Goal: Information Seeking & Learning: Learn about a topic

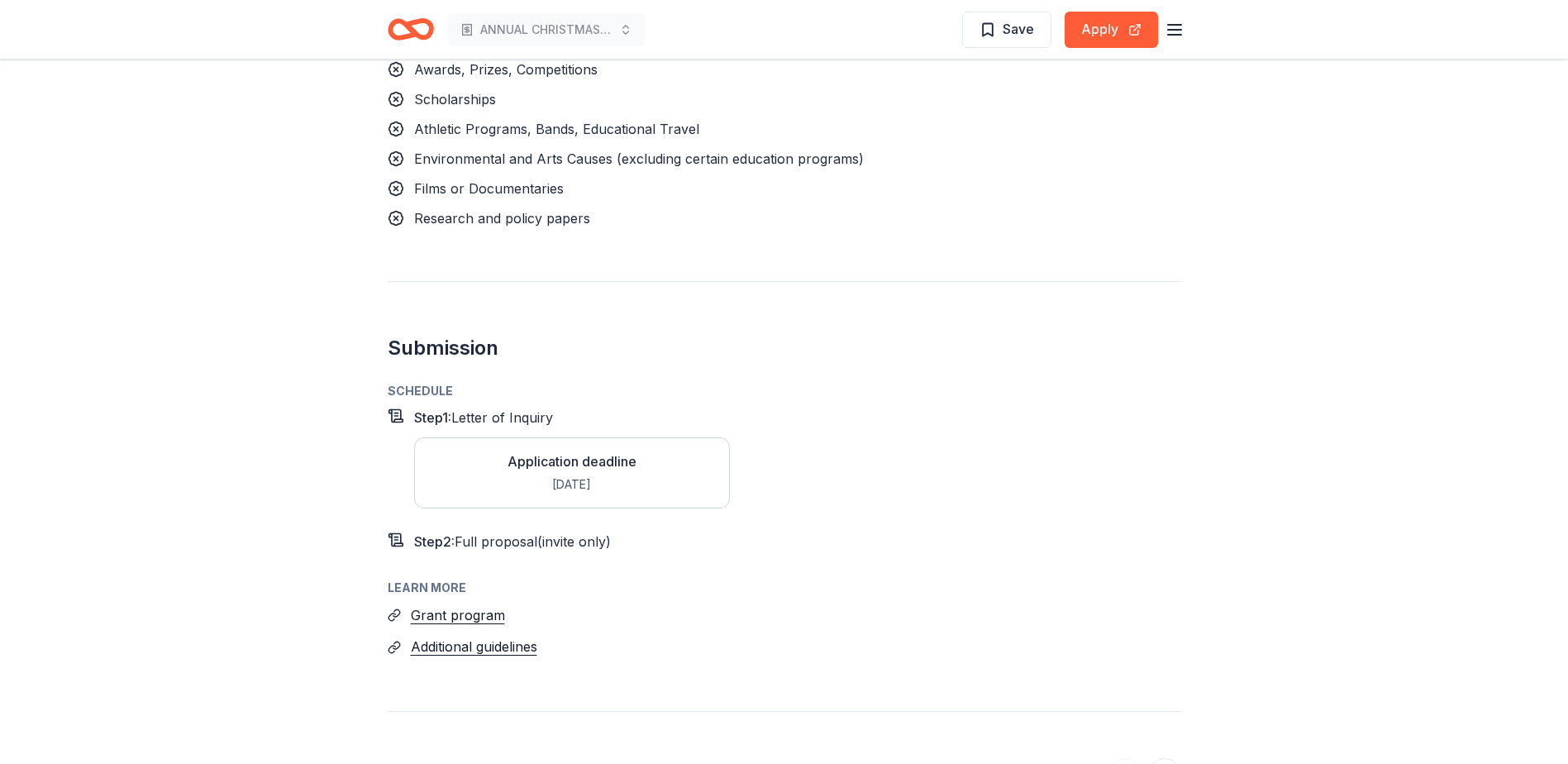
scroll to position [2563, 0]
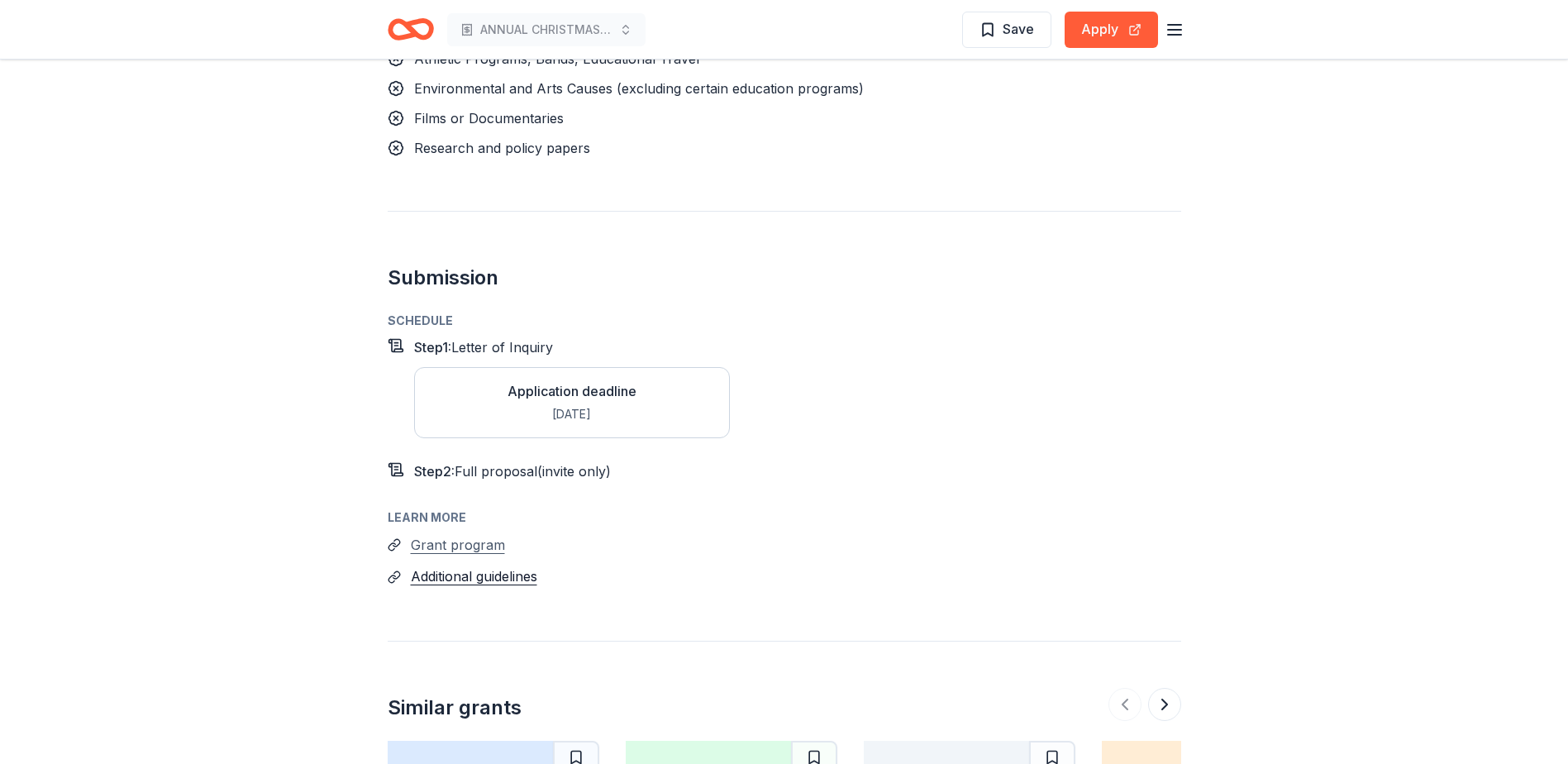
click at [469, 534] on button "Grant program" at bounding box center [458, 545] width 94 height 22
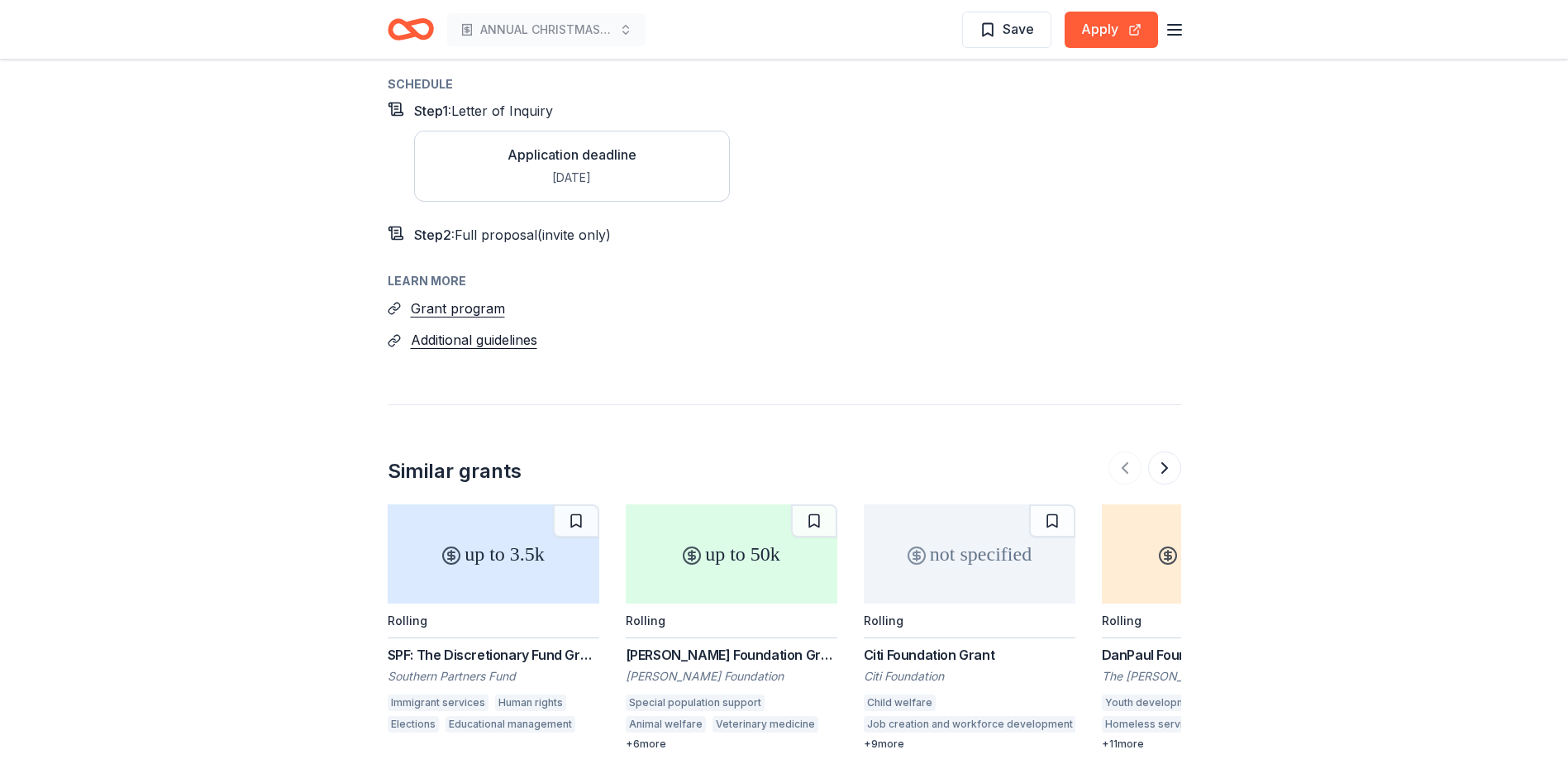
scroll to position [2894, 0]
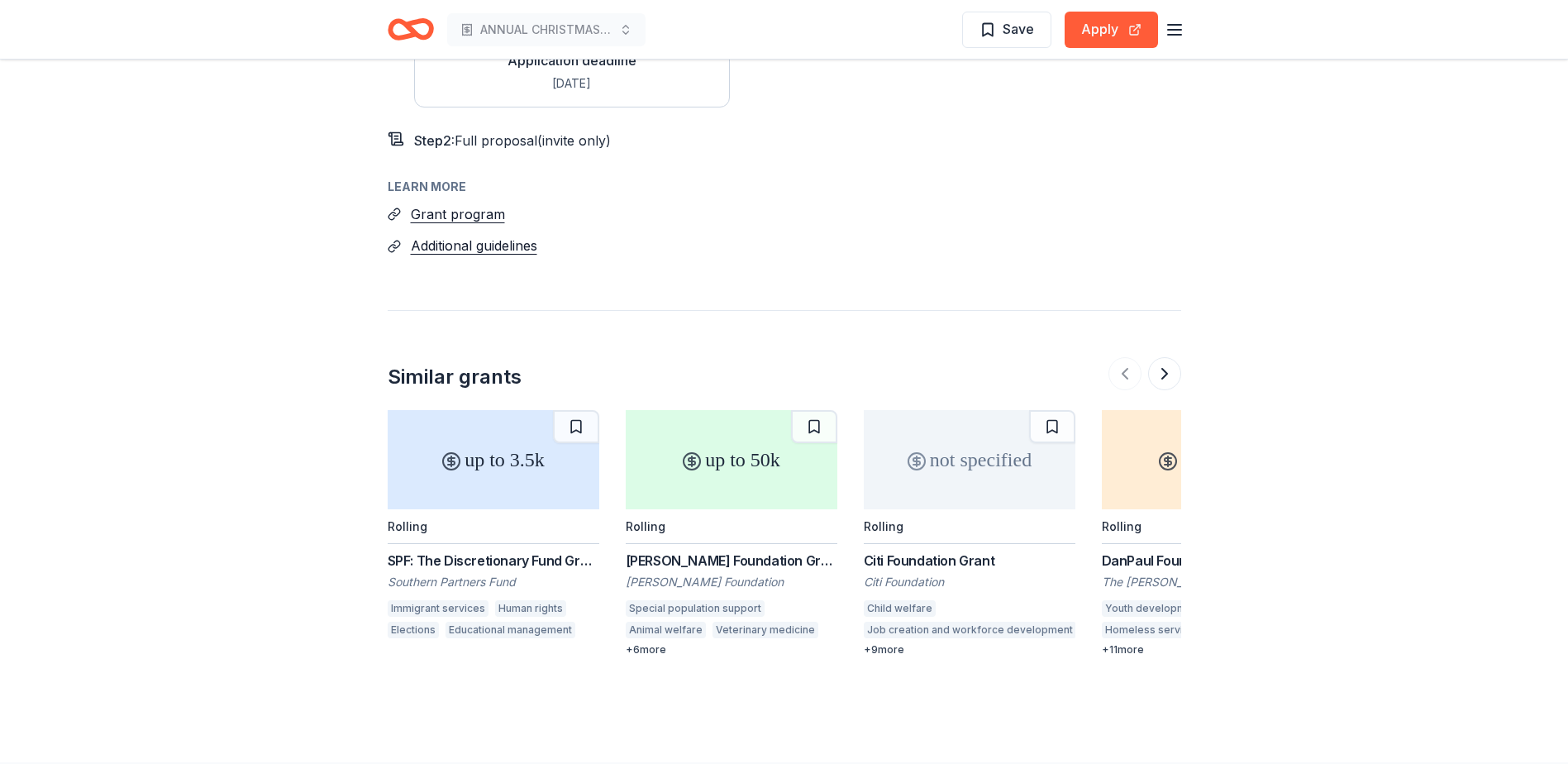
click at [509, 410] on div "up to 3.5k" at bounding box center [493, 459] width 212 height 99
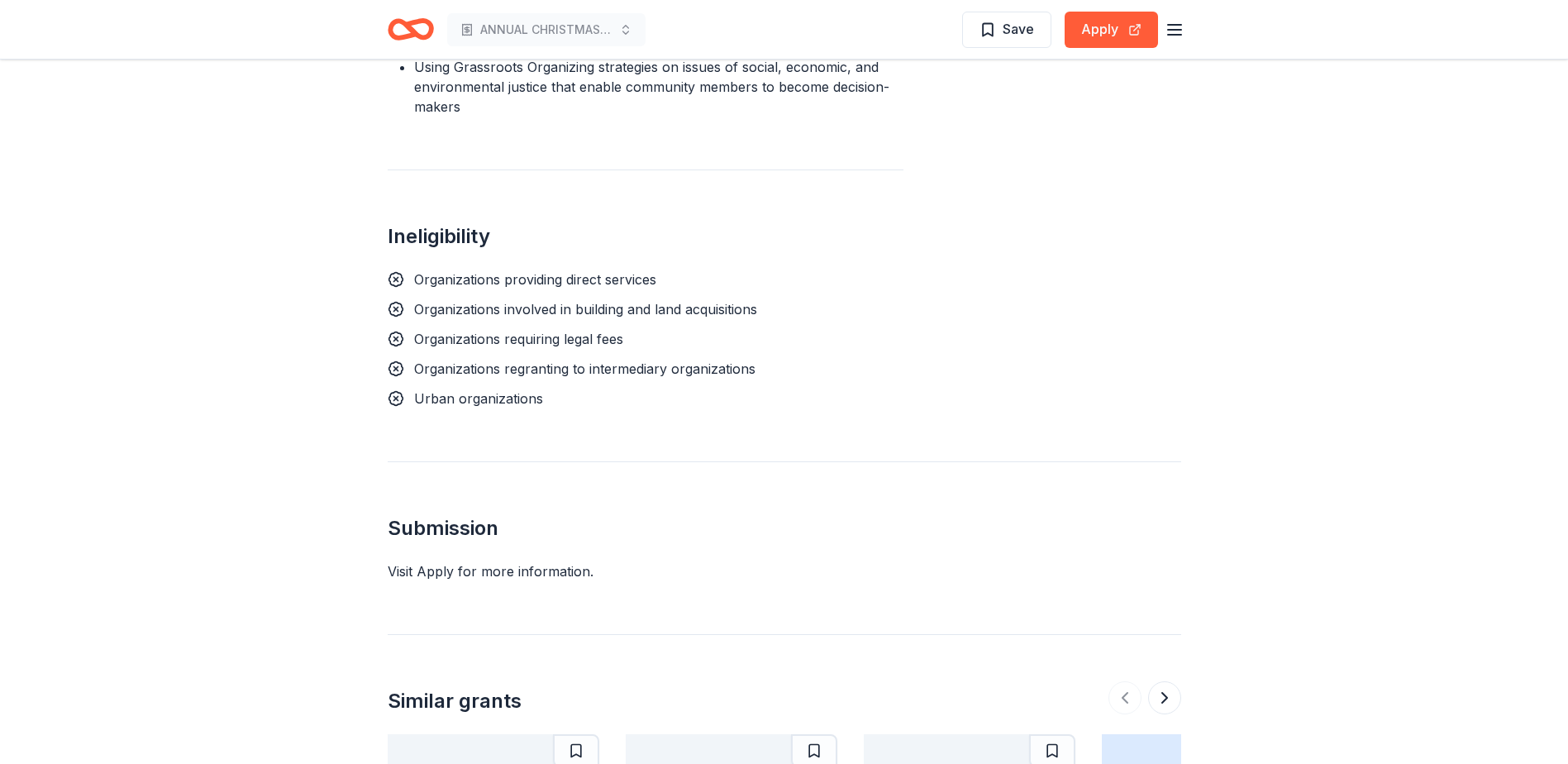
scroll to position [1406, 0]
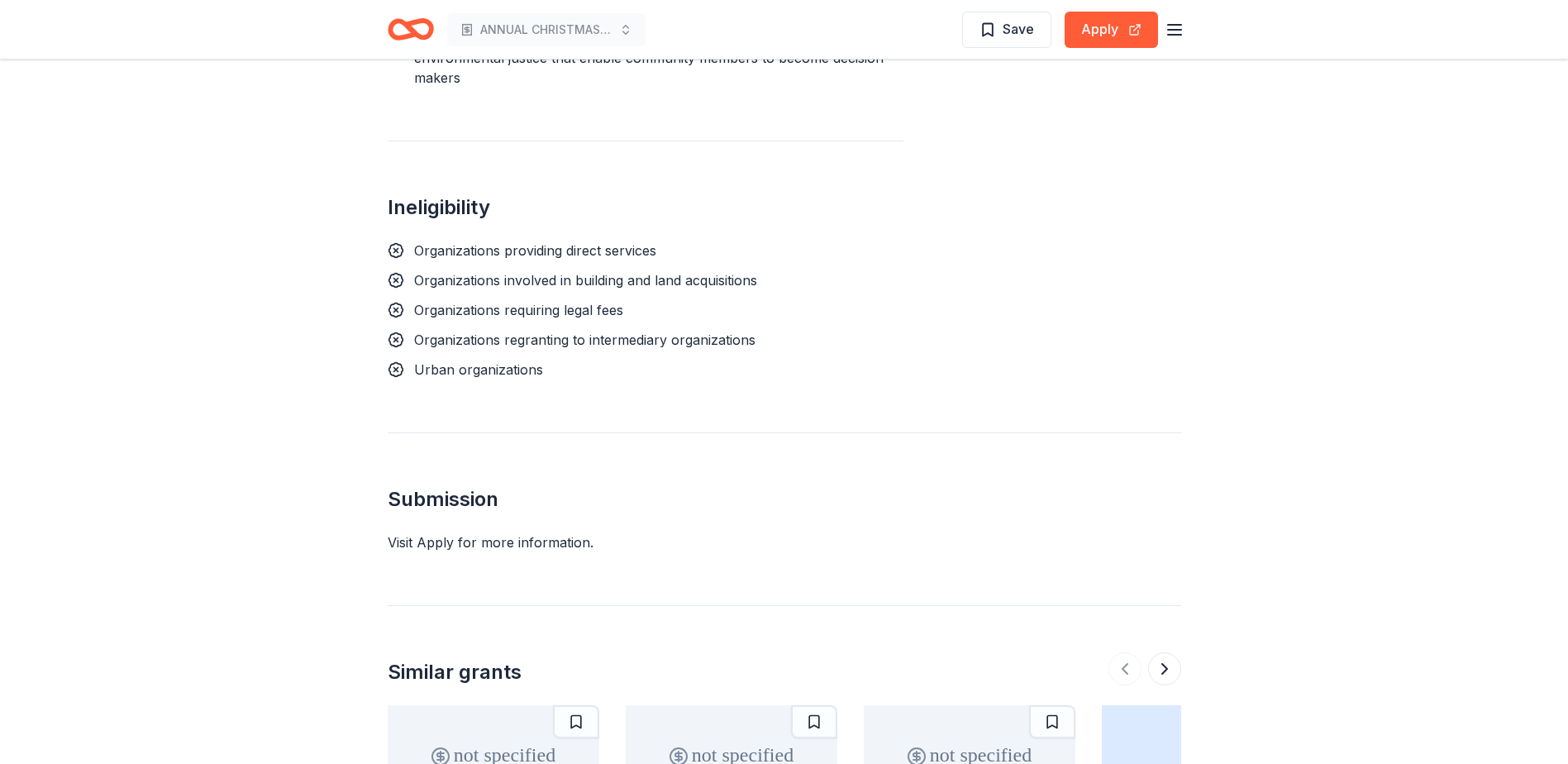
click at [435, 532] on div "Visit Apply for more information." at bounding box center [784, 542] width 794 height 20
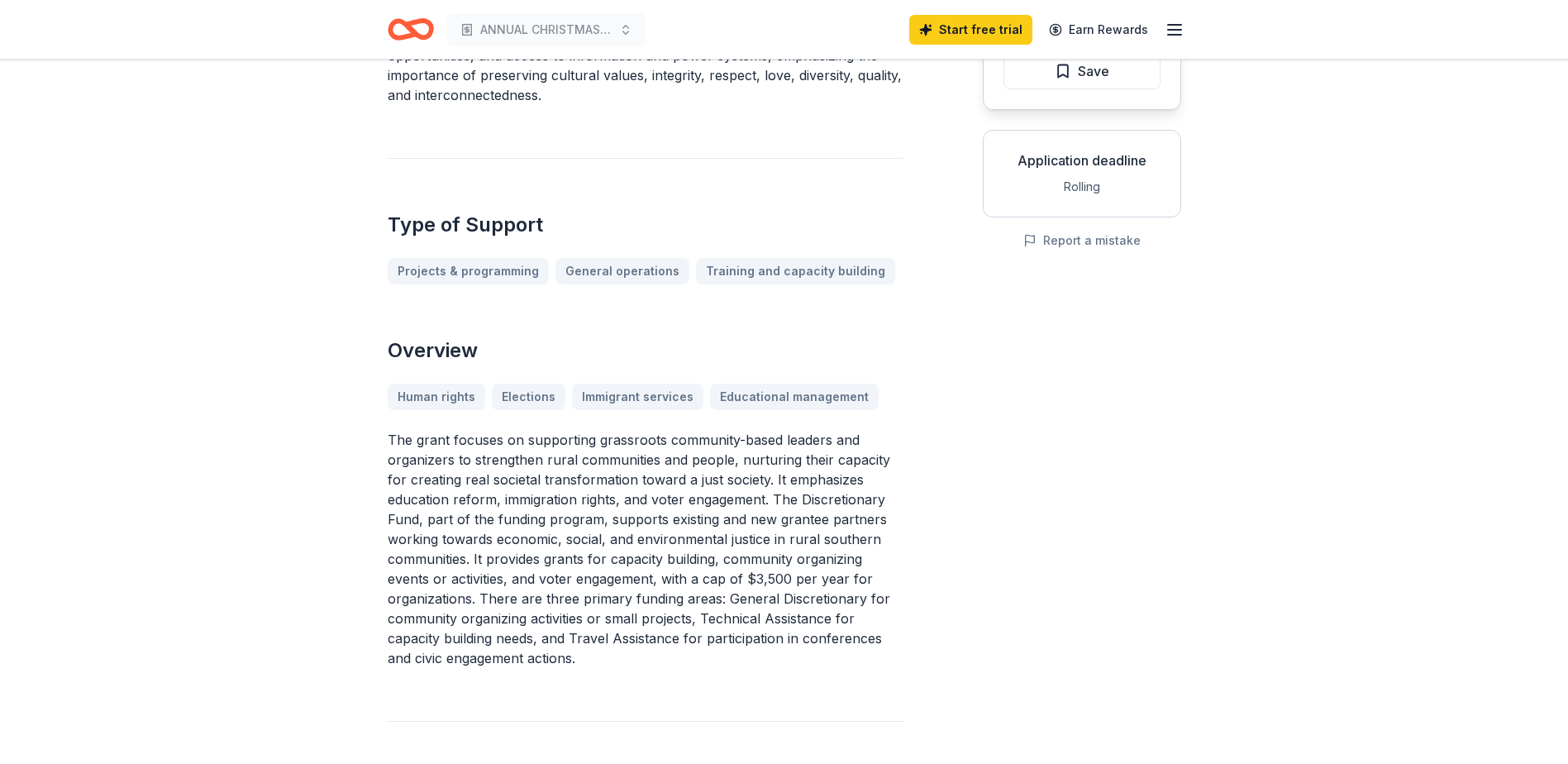
scroll to position [166, 0]
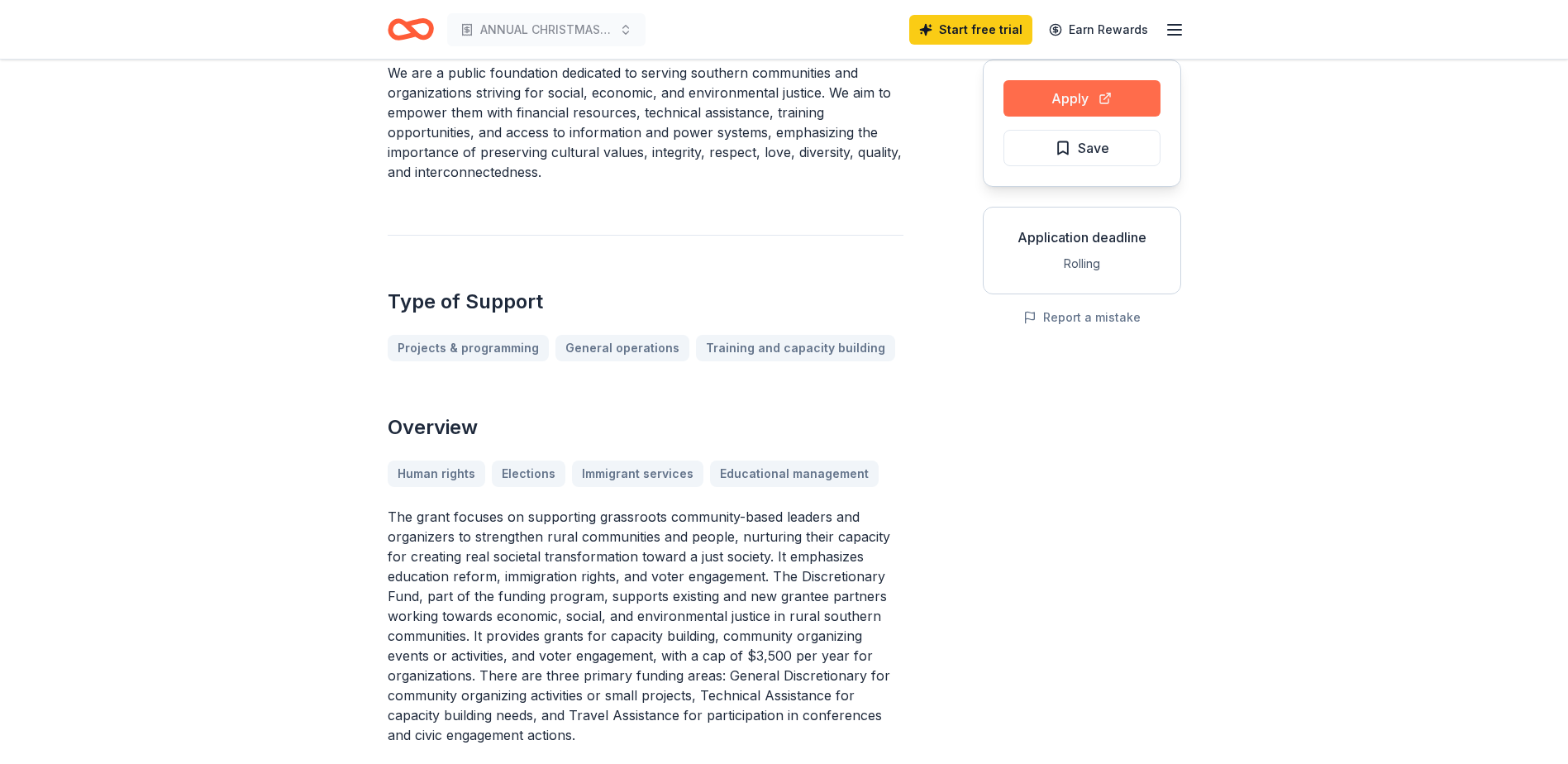
click at [1062, 106] on button "Apply" at bounding box center [1082, 98] width 157 height 37
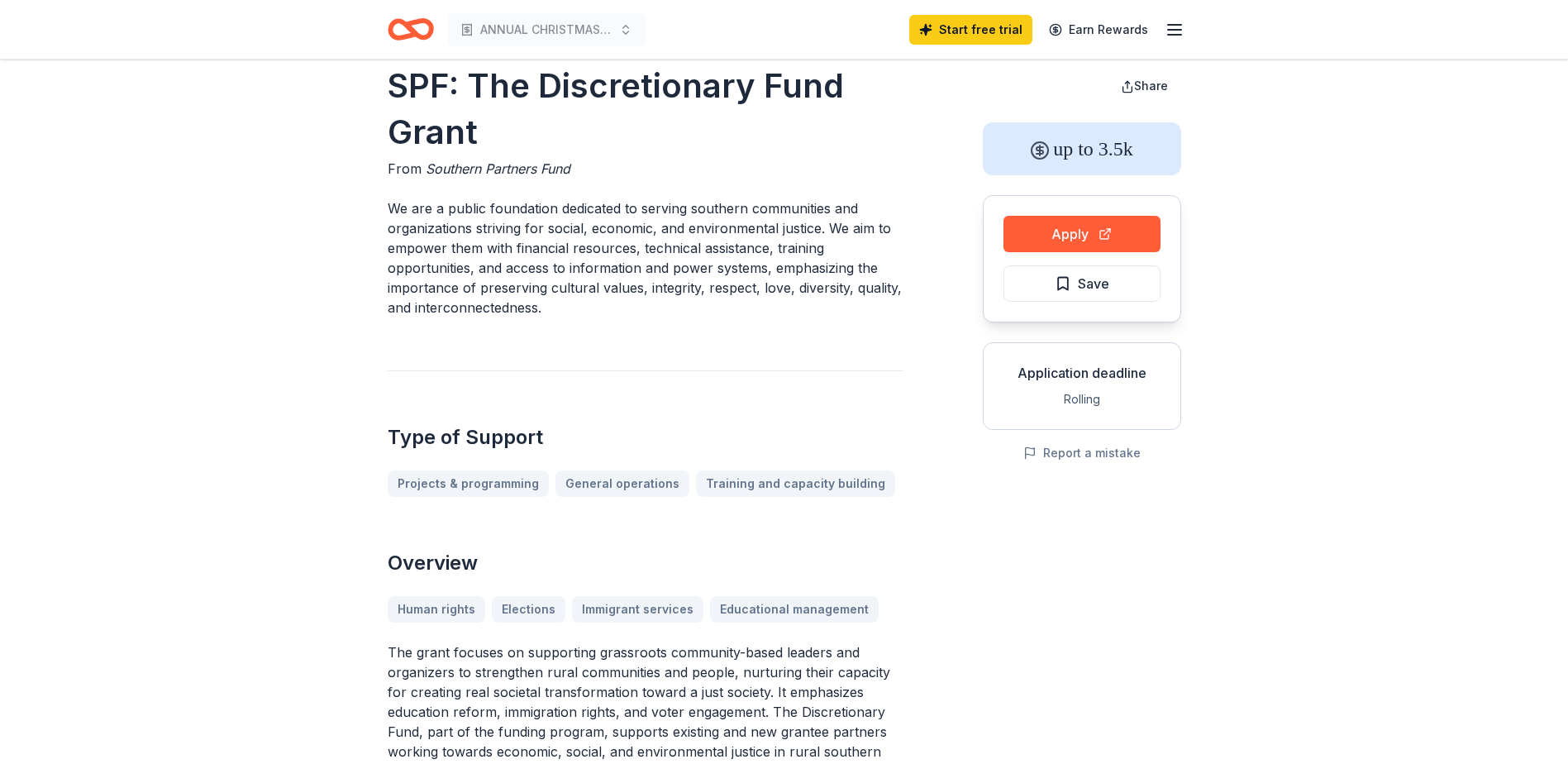
scroll to position [0, 0]
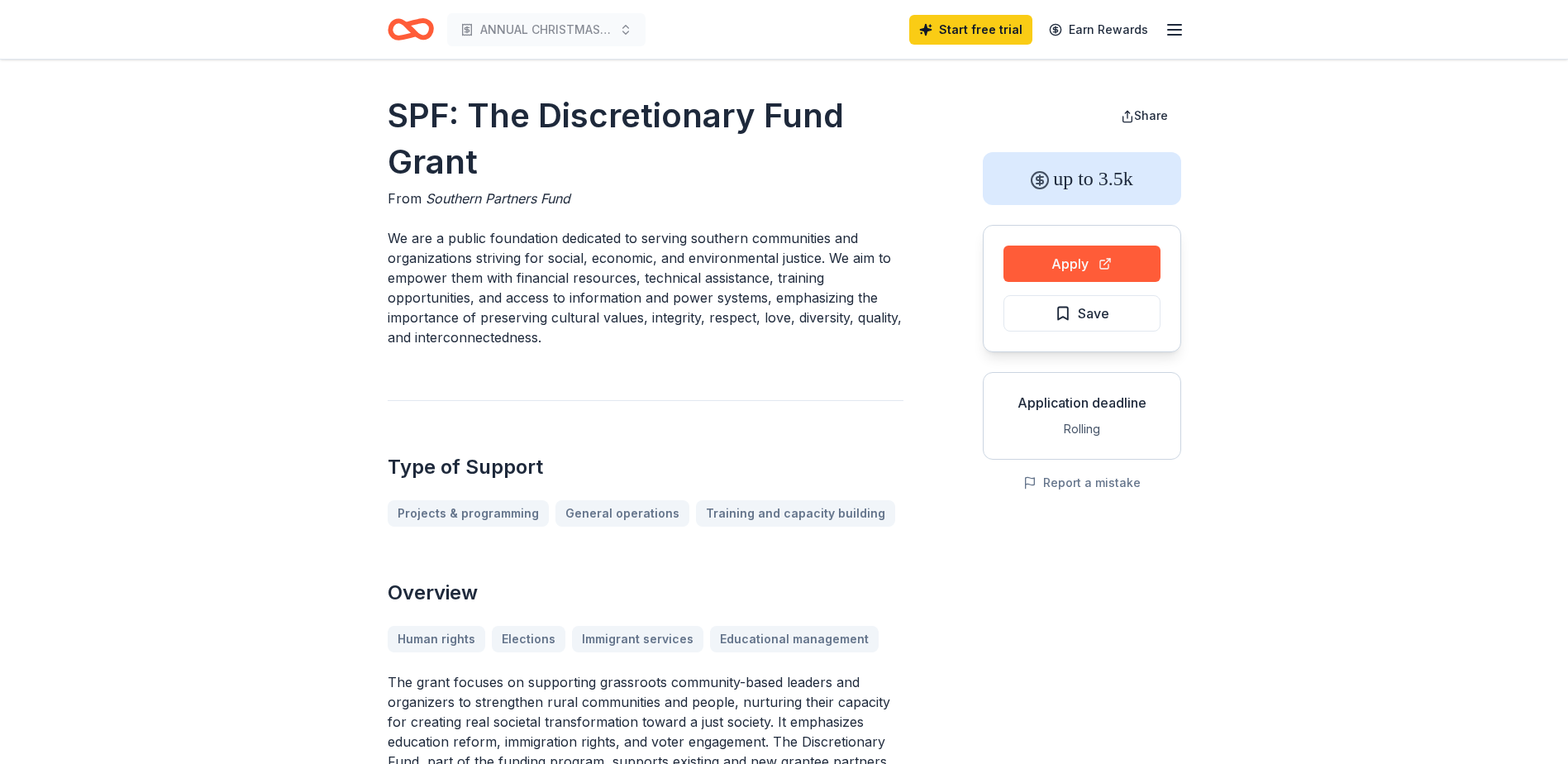
click at [1070, 416] on div "Application deadline Rolling" at bounding box center [1082, 415] width 199 height 88
click at [1051, 403] on div "Application deadline" at bounding box center [1082, 402] width 170 height 20
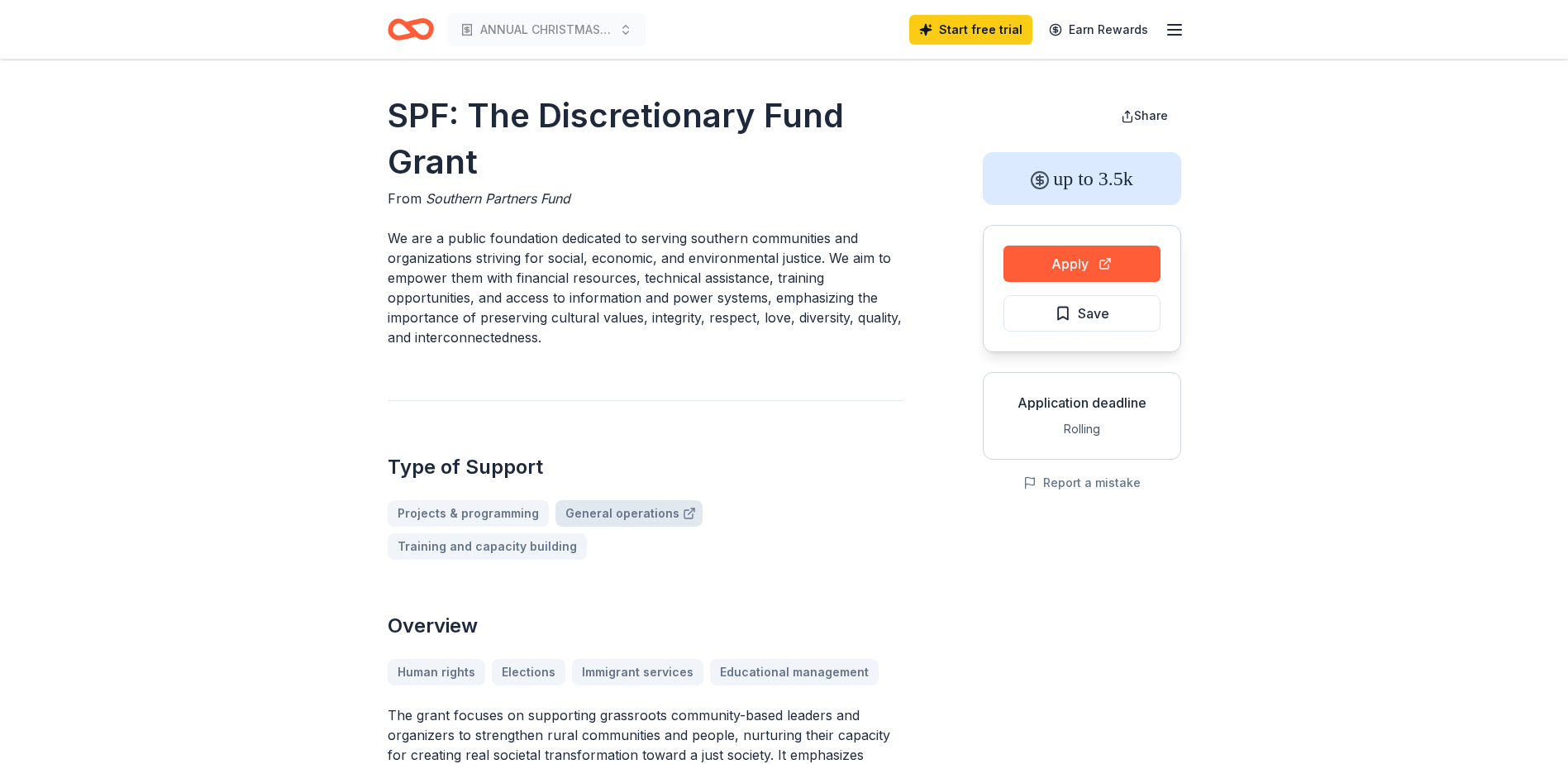
click at [609, 514] on link "General operations" at bounding box center [629, 513] width 147 height 26
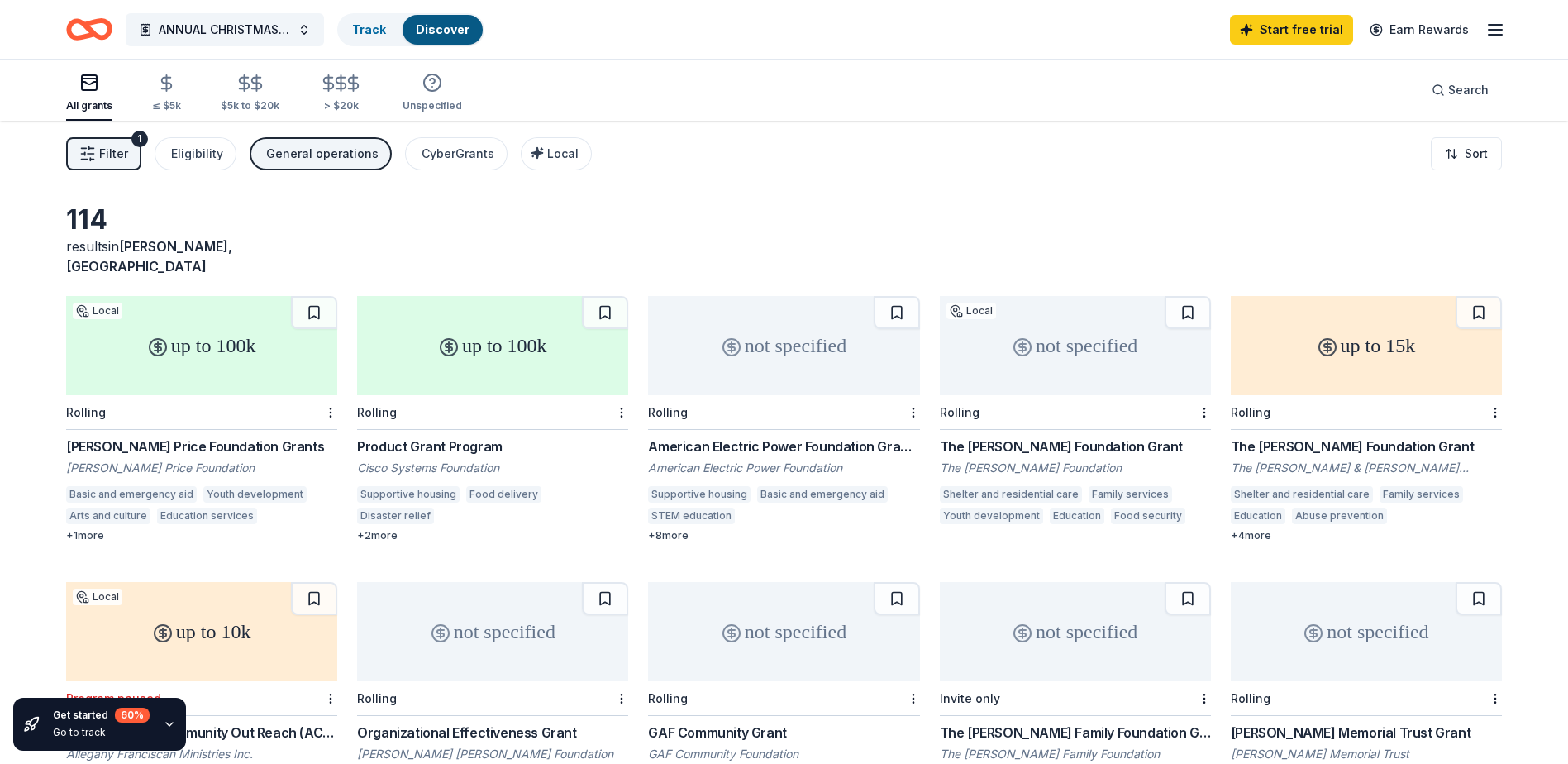
click at [70, 529] on div "+ 1 more" at bounding box center [202, 536] width 271 height 13
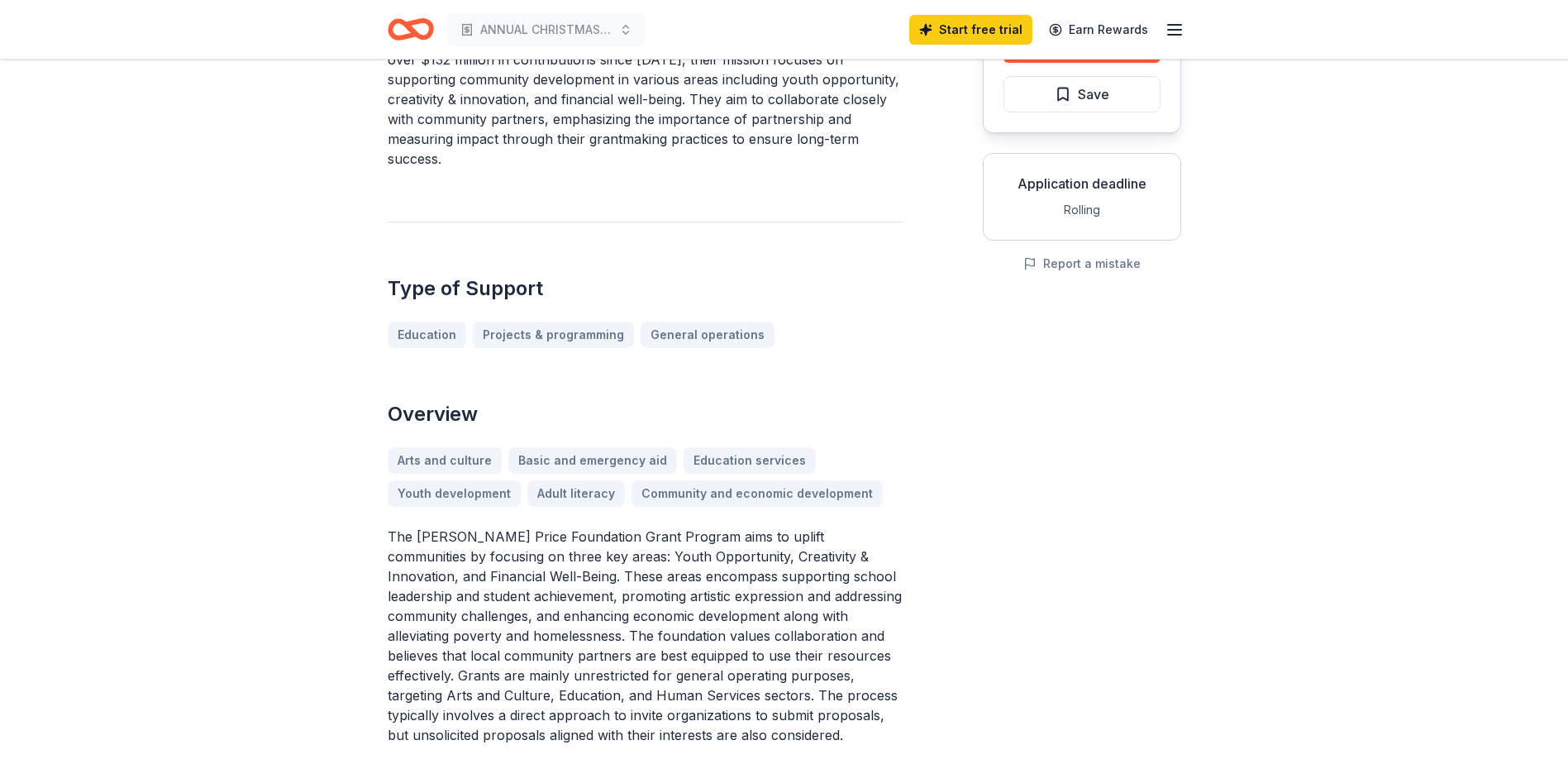
scroll to position [248, 0]
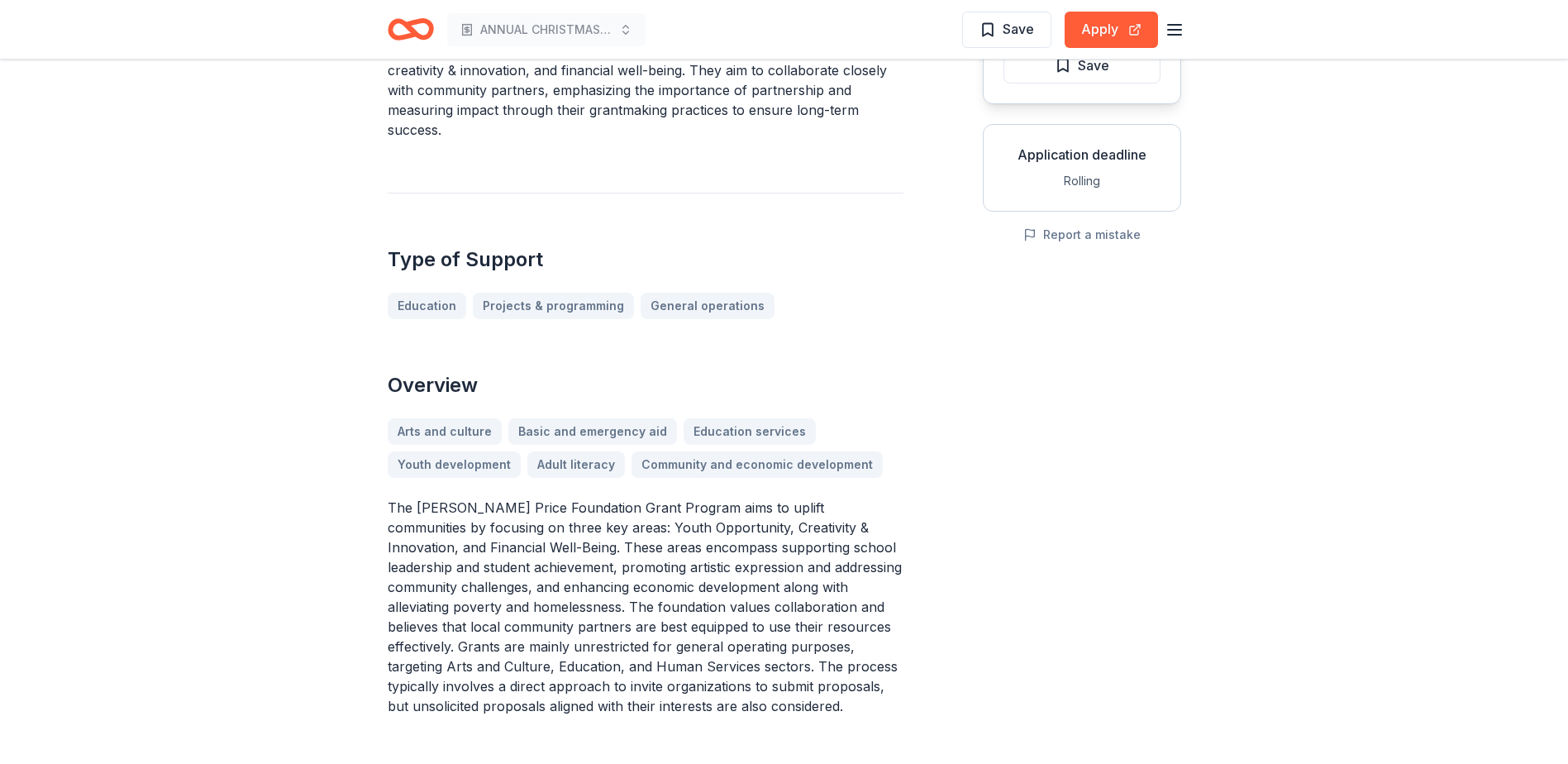
click at [587, 418] on div "Arts and culture Basic and emergency aid Education services Youth development A…" at bounding box center [646, 447] width 516 height 59
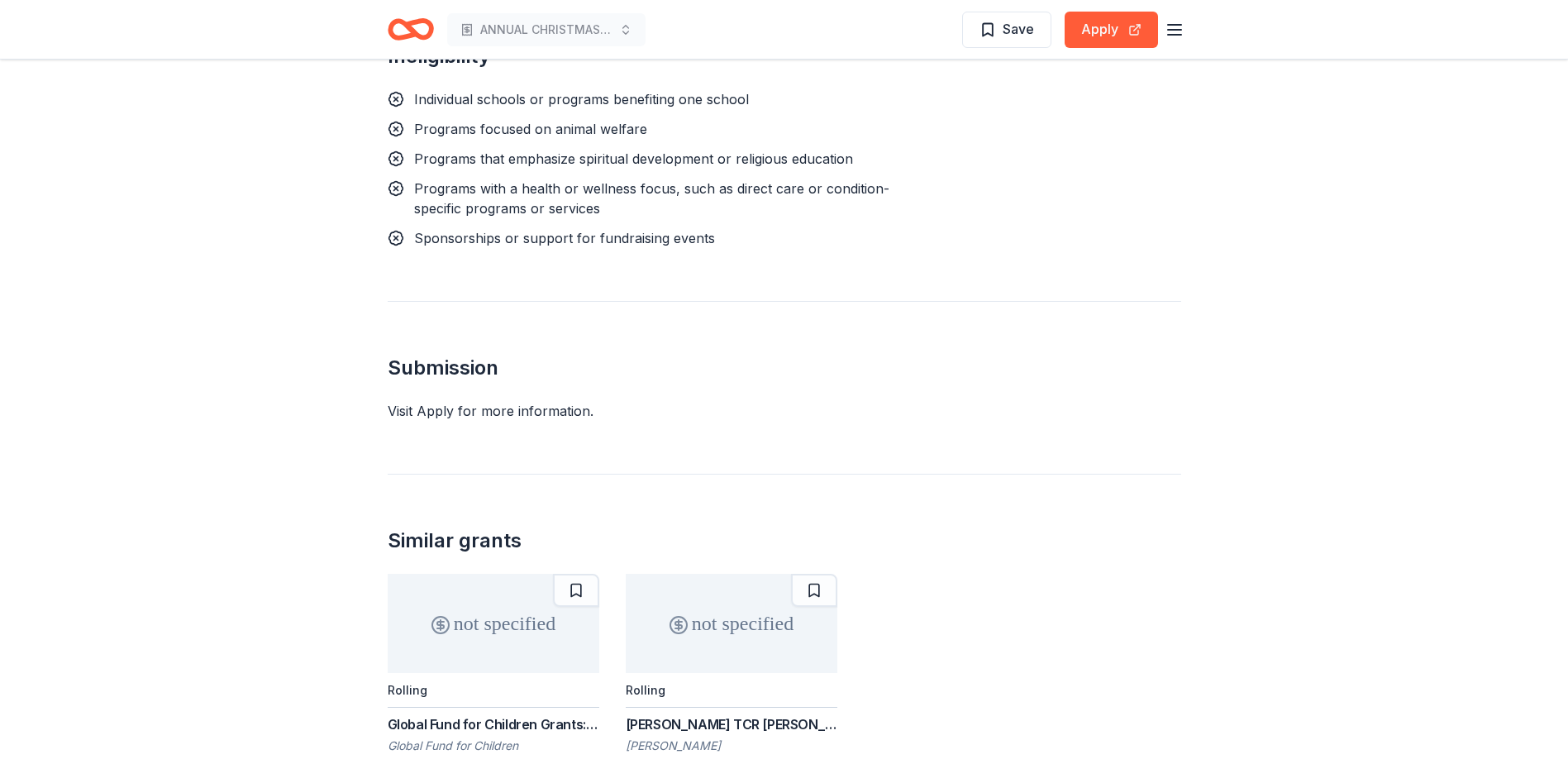
scroll to position [1736, 0]
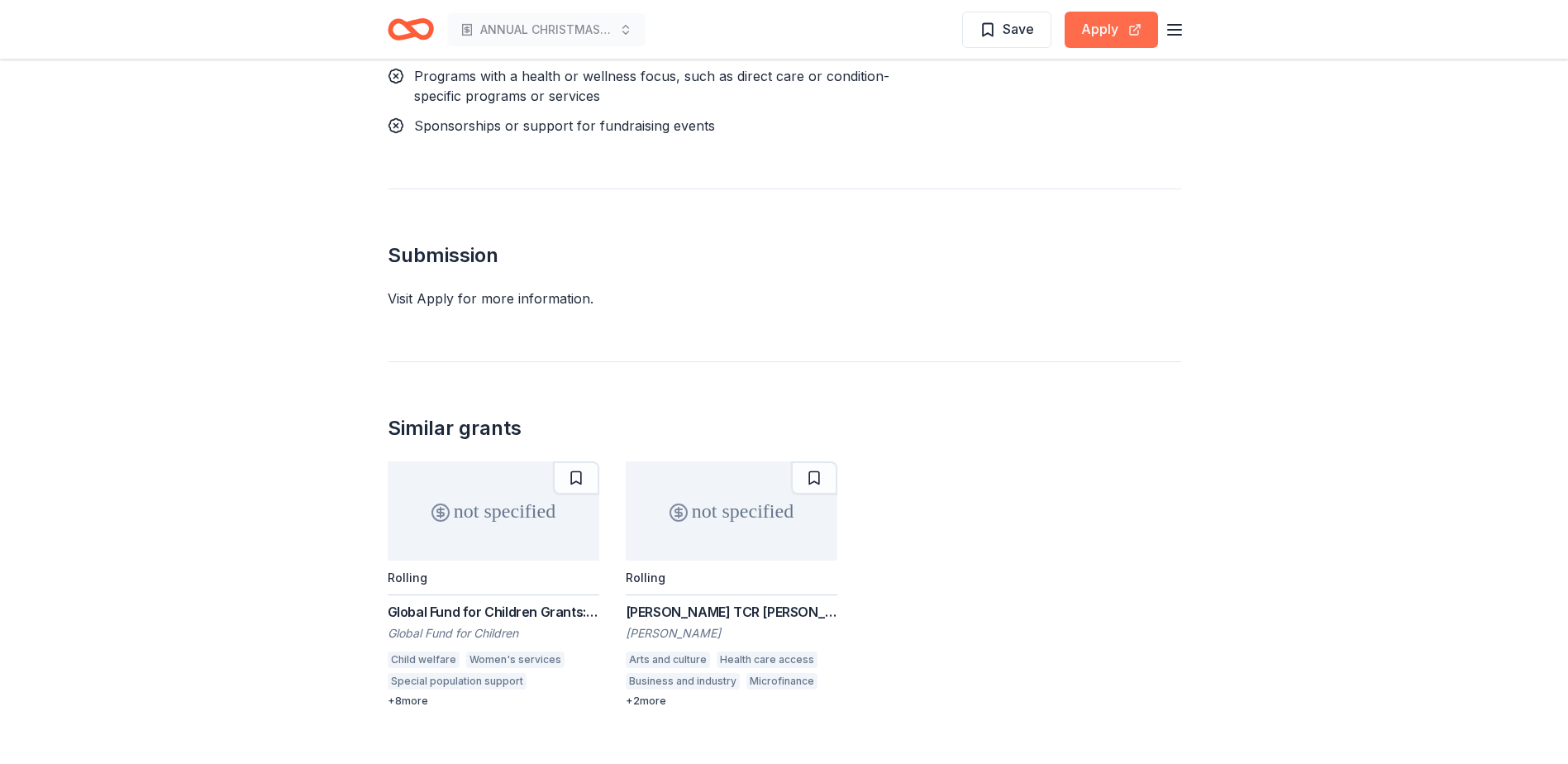
click at [1114, 24] on button "Apply" at bounding box center [1111, 29] width 93 height 37
